Goal: Information Seeking & Learning: Learn about a topic

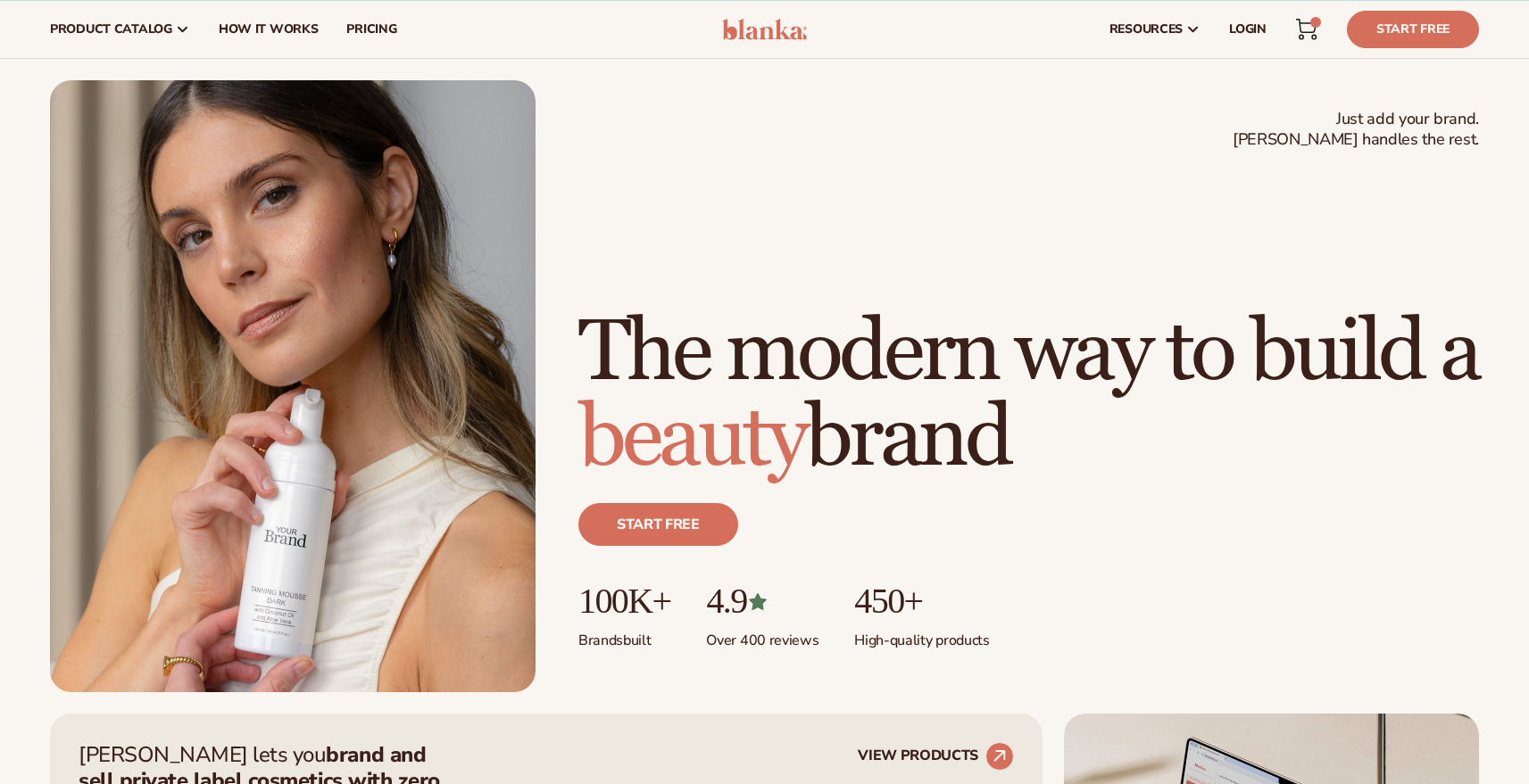
scroll to position [28, 0]
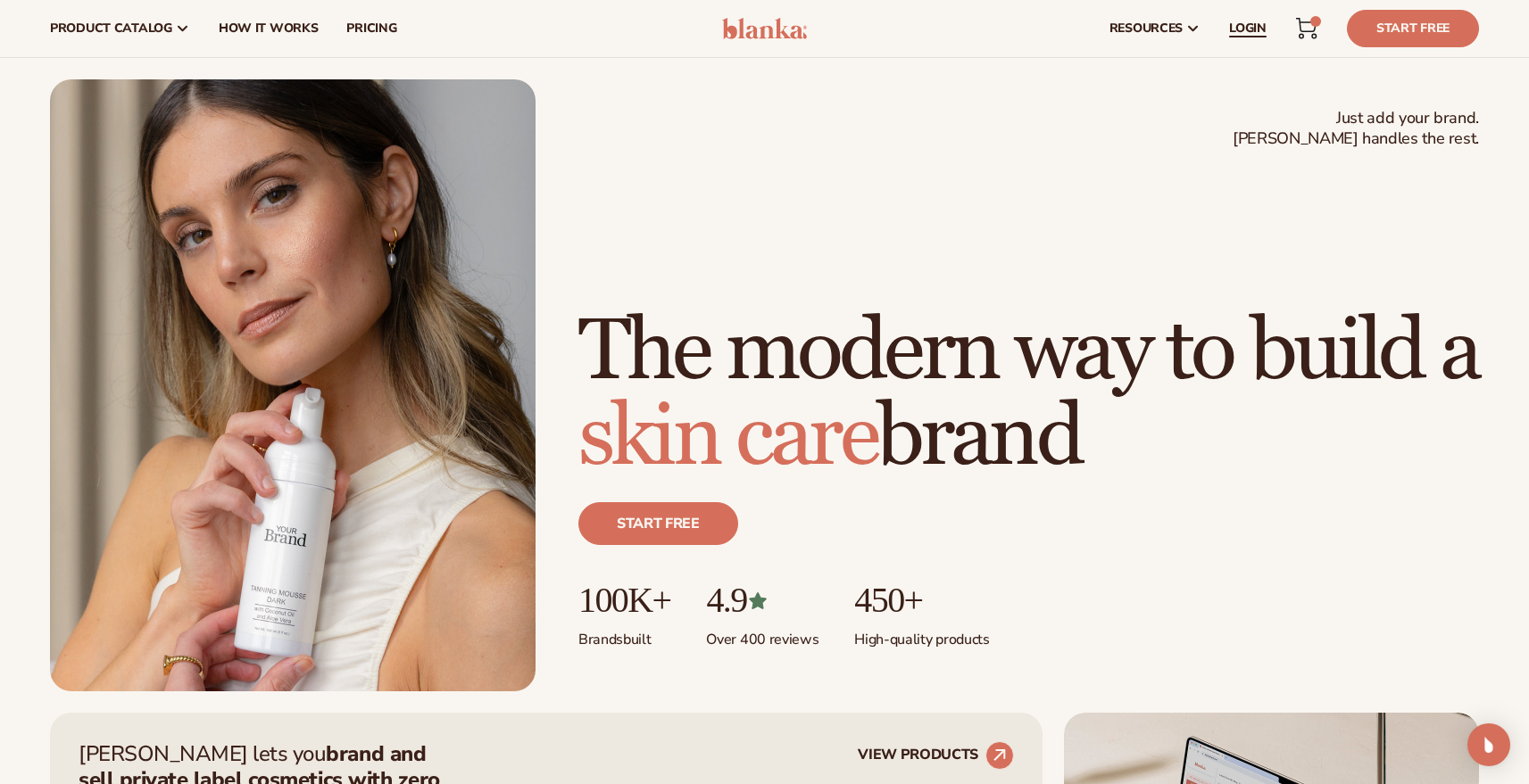
click at [1253, 38] on link "LOGIN" at bounding box center [1247, 28] width 66 height 57
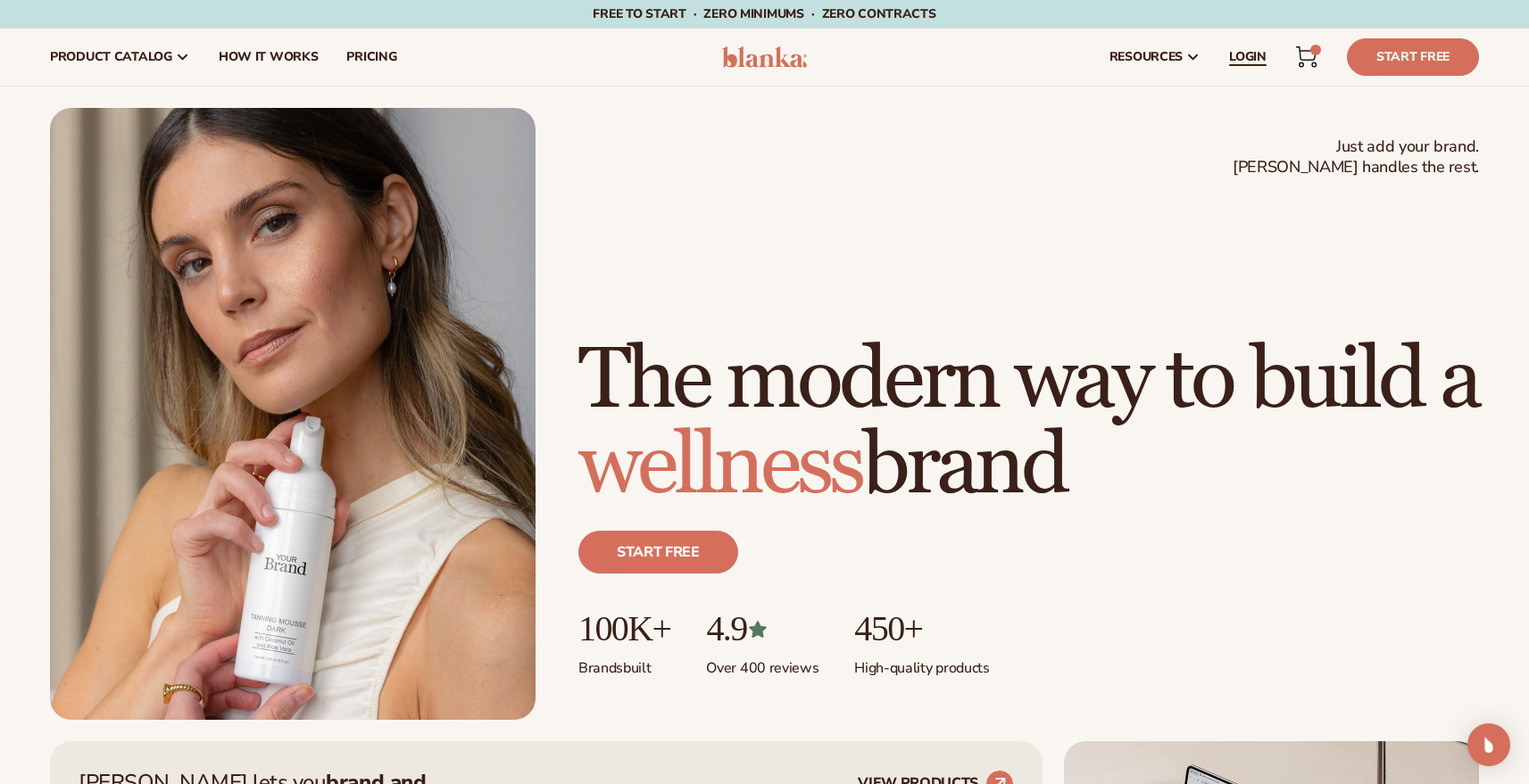
click at [1224, 57] on link "LOGIN" at bounding box center [1247, 57] width 66 height 57
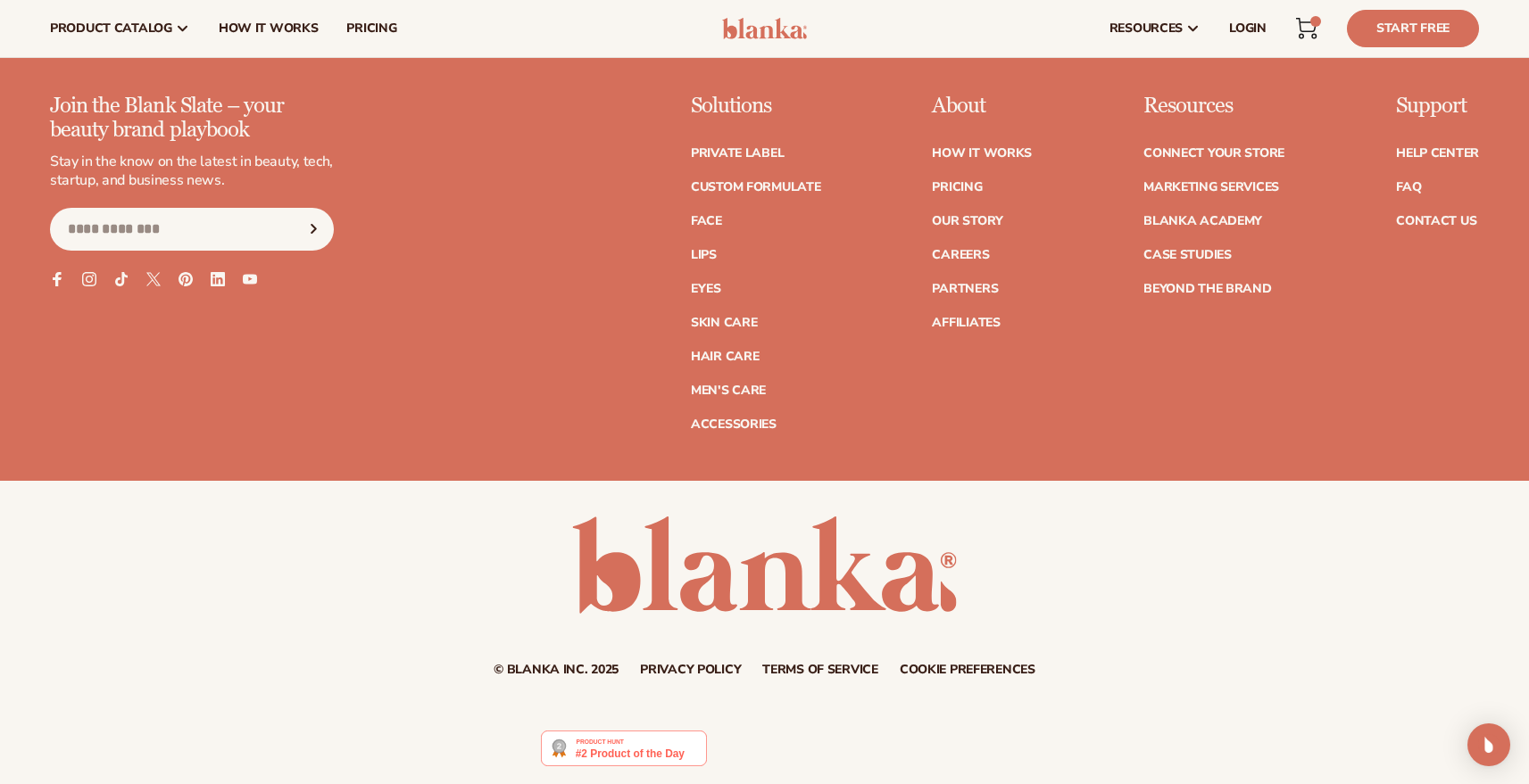
scroll to position [7663, 0]
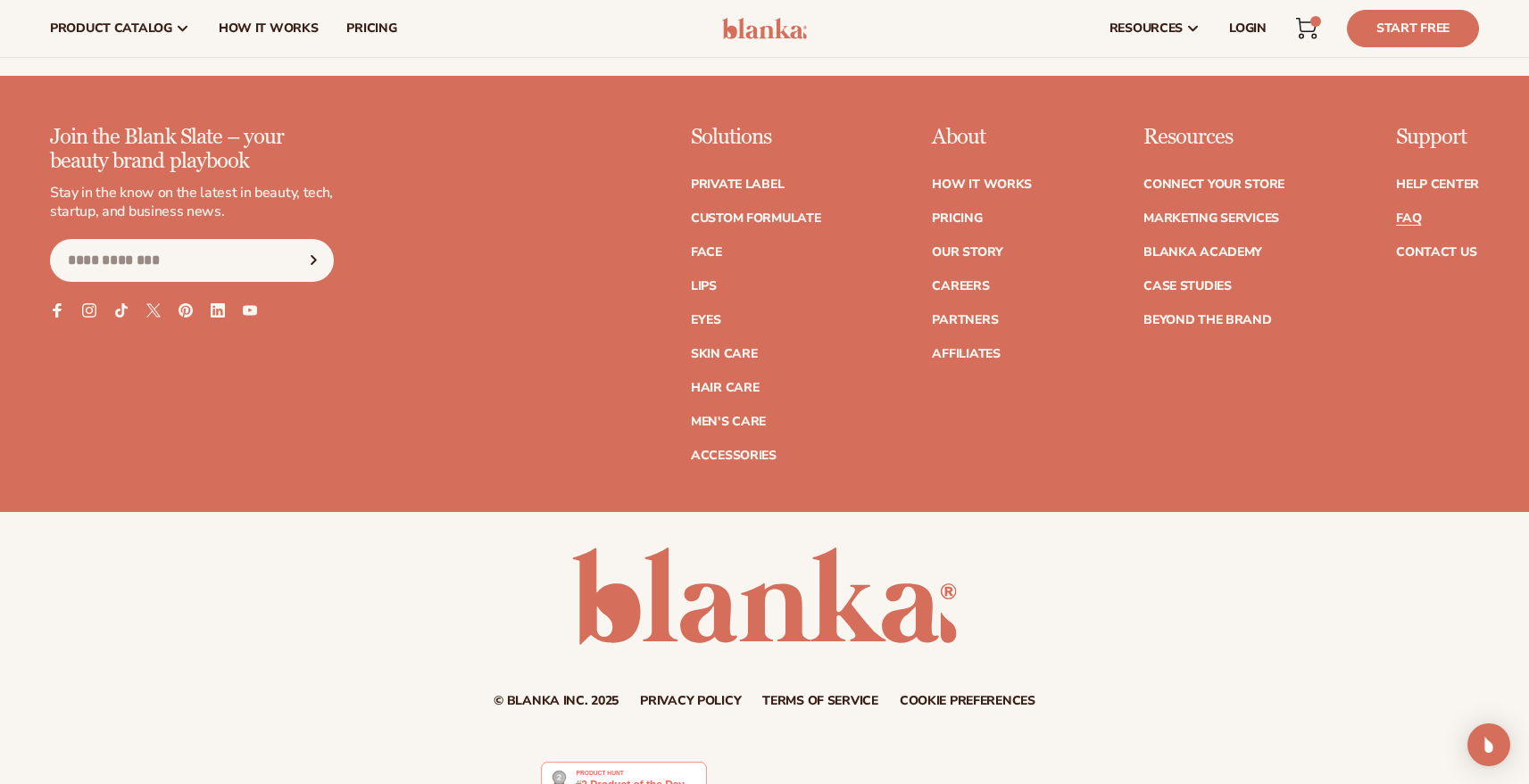
click at [1404, 217] on link "FAQ" at bounding box center [1408, 218] width 25 height 12
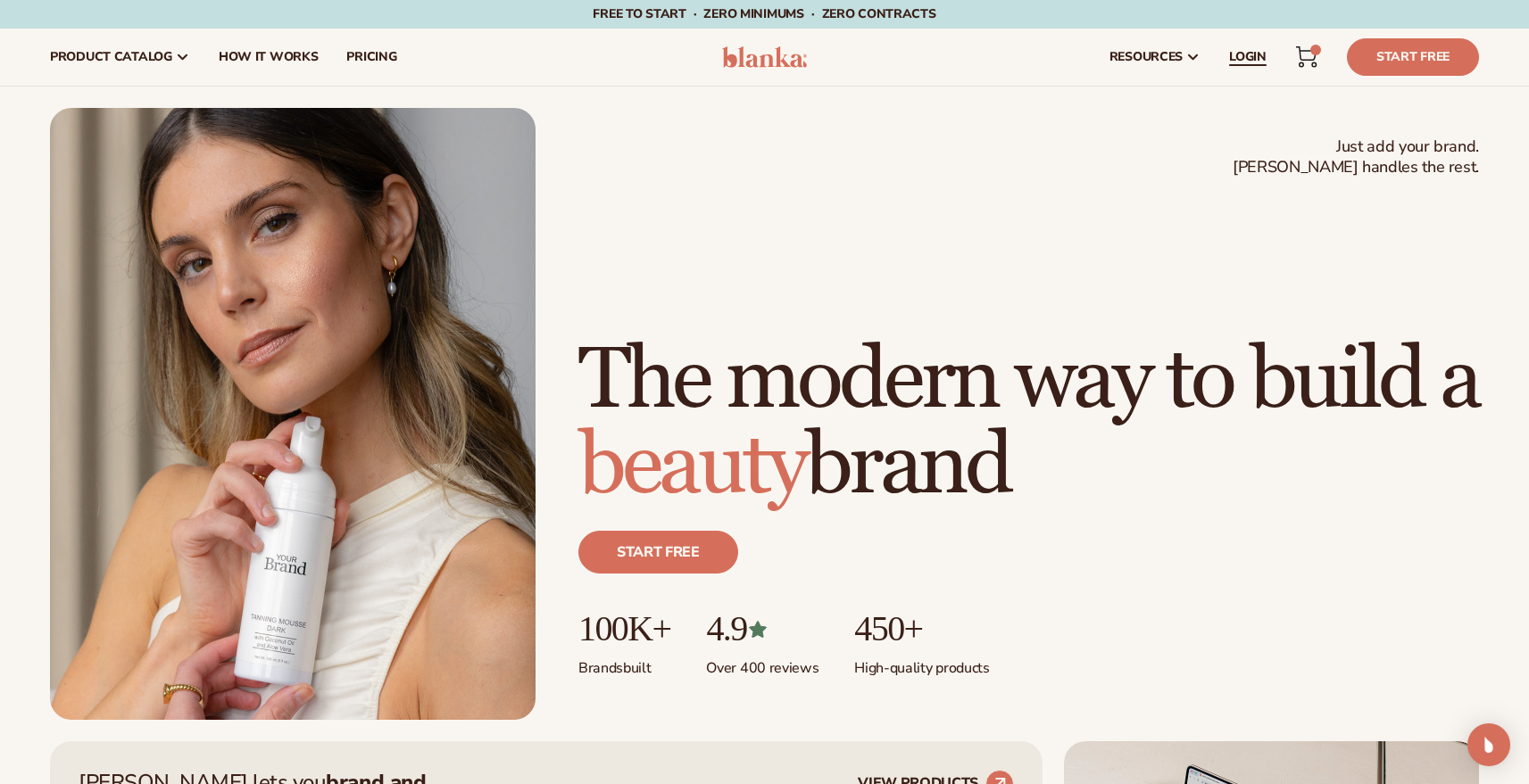
click at [1248, 70] on link "LOGIN" at bounding box center [1247, 57] width 66 height 57
